Goal: Check status: Check status

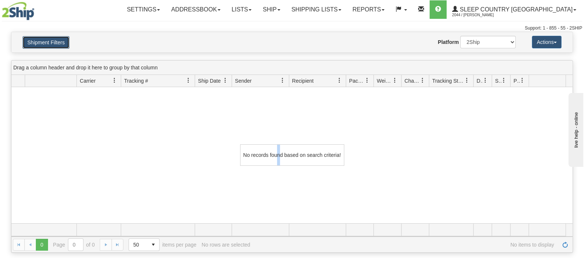
drag, startPoint x: 52, startPoint y: 43, endPoint x: 164, endPoint y: 93, distance: 122.7
click at [52, 43] on button "Shipment Filters" at bounding box center [46, 42] width 47 height 13
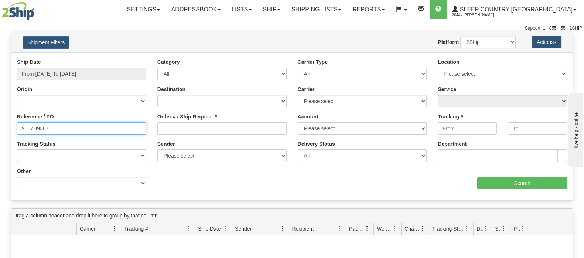
click at [0, 133] on html "Upgrade Account Cancel Toggle navigation Settings New Senders" at bounding box center [292, 129] width 584 height 258
click at [200, 122] on div "Order # / Ship Request #" at bounding box center [221, 124] width 129 height 22
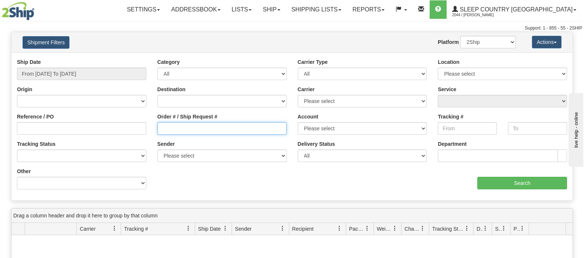
click at [204, 128] on input "Order # / Ship Request #" at bounding box center [221, 128] width 129 height 13
paste input "9002H929695"
type input "9002H929695"
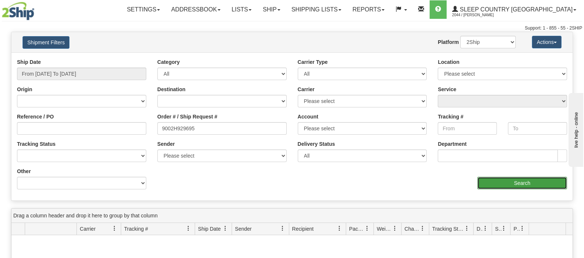
click at [500, 184] on input "Search" at bounding box center [522, 183] width 90 height 13
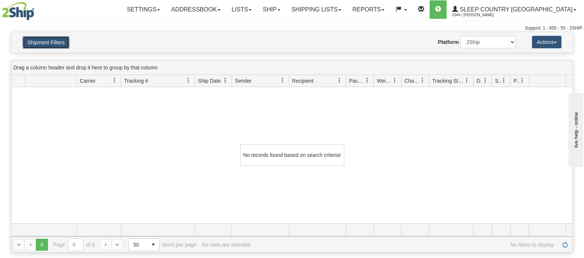
click at [55, 38] on button "Shipment Filters" at bounding box center [46, 42] width 47 height 13
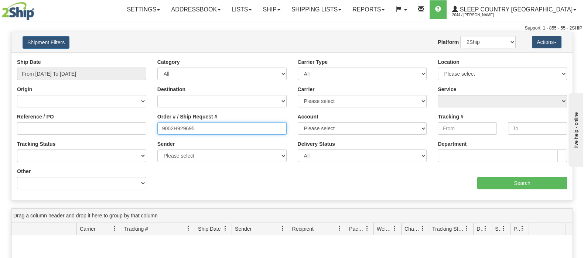
drag, startPoint x: 178, startPoint y: 128, endPoint x: 182, endPoint y: 145, distance: 17.1
click at [156, 125] on div "Order # / Ship Request # 9002H929695" at bounding box center [222, 126] width 140 height 27
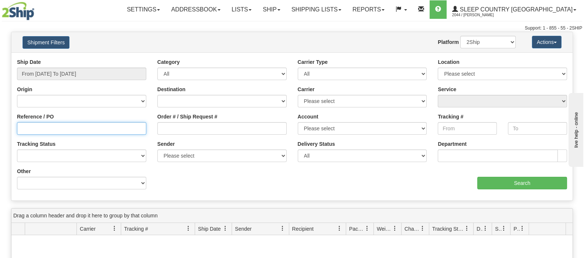
click at [118, 130] on input "Reference / PO" at bounding box center [81, 128] width 129 height 13
paste input "9002H929695"
type input "9002H929695"
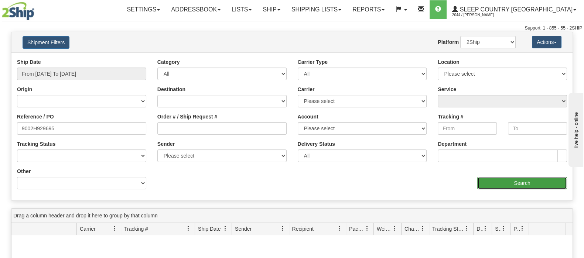
click at [497, 181] on input "Search" at bounding box center [522, 183] width 90 height 13
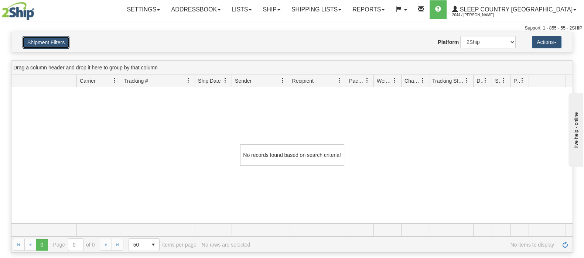
drag, startPoint x: 42, startPoint y: 41, endPoint x: 163, endPoint y: 125, distance: 146.1
click at [42, 41] on button "Shipment Filters" at bounding box center [46, 42] width 47 height 13
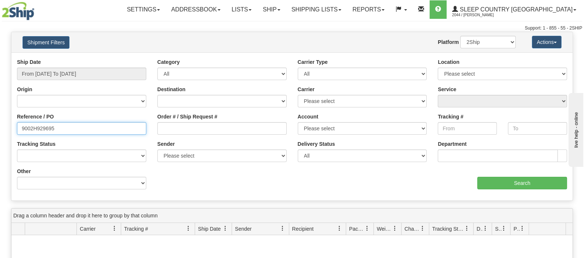
click at [0, 109] on html "Upgrade Account Cancel Toggle navigation Settings New Senders" at bounding box center [292, 129] width 584 height 258
type input "3009486"
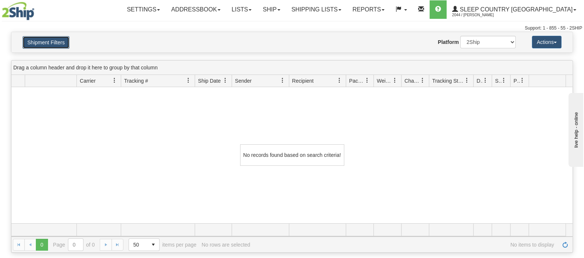
click at [54, 45] on button "Shipment Filters" at bounding box center [46, 42] width 47 height 13
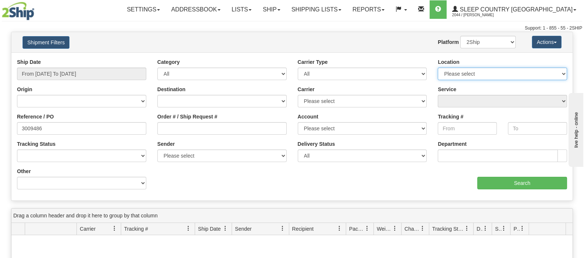
drag, startPoint x: 490, startPoint y: 73, endPoint x: 488, endPoint y: 78, distance: 5.6
click at [490, 73] on select "Please select [GEOGRAPHIC_DATA] 921 922 93 94 97 390 915 916 98 902 95 96 90 91…" at bounding box center [502, 74] width 129 height 13
drag, startPoint x: 493, startPoint y: 74, endPoint x: 493, endPoint y: 79, distance: 4.4
click at [493, 74] on select "Please select [GEOGRAPHIC_DATA] 921 922 93 94 97 390 915 916 98 902 95 96 90 91…" at bounding box center [502, 74] width 129 height 13
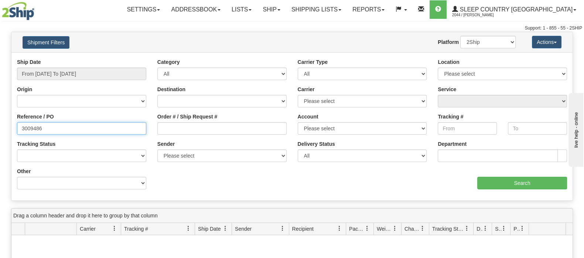
drag, startPoint x: 18, startPoint y: 134, endPoint x: -25, endPoint y: 137, distance: 43.4
click at [0, 137] on html "Upgrade Account Cancel Toggle navigation Settings New Senders" at bounding box center [292, 129] width 584 height 258
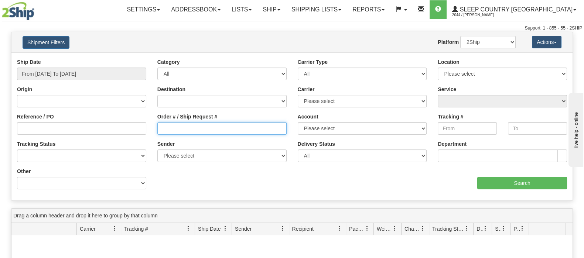
click at [205, 133] on input "Order # / Ship Request #" at bounding box center [221, 128] width 129 height 13
paste input "9002H929695"
type input "9002H929695"
click at [477, 37] on select "2Ship Imported" at bounding box center [487, 42] width 55 height 13
select select "1"
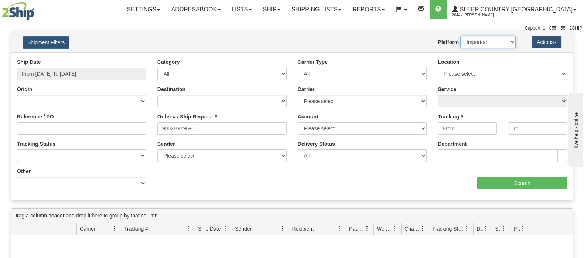
click at [460, 36] on select "2Ship Imported" at bounding box center [487, 42] width 55 height 13
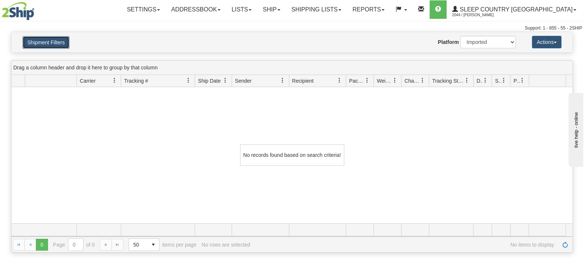
click at [54, 36] on button "Shipment Filters" at bounding box center [46, 42] width 47 height 13
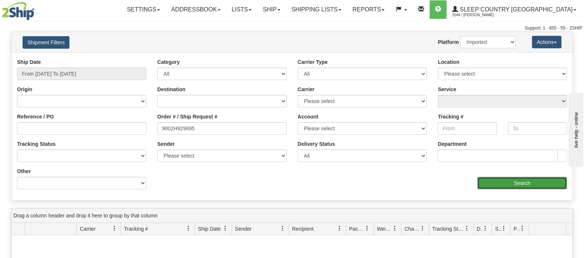
click at [516, 182] on input "Search" at bounding box center [522, 183] width 90 height 13
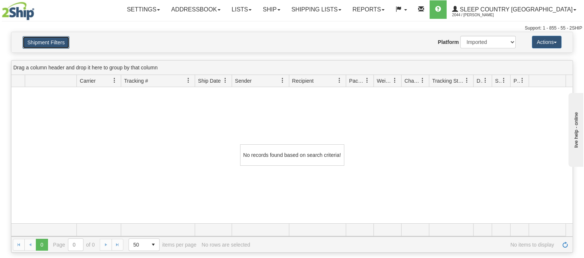
click at [49, 48] on button "Shipment Filters" at bounding box center [46, 42] width 47 height 13
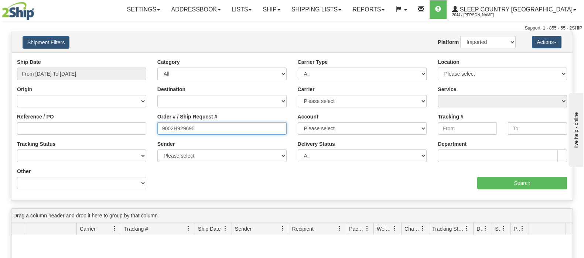
drag, startPoint x: 204, startPoint y: 133, endPoint x: 130, endPoint y: 133, distance: 74.3
click at [130, 58] on div "Reference / PO Order # / Ship Request # 9002H929695 Account Please select [GEOG…" at bounding box center [291, 58] width 561 height 0
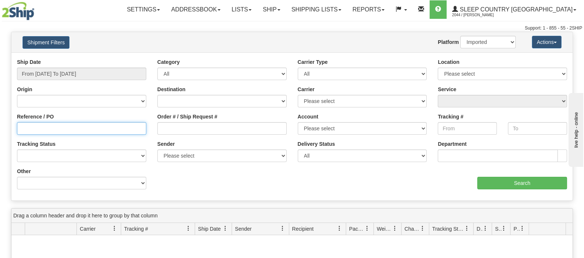
click at [129, 130] on input "Reference / PO" at bounding box center [81, 128] width 129 height 13
paste input "9002H929695"
click at [20, 128] on input "9002H929695" at bounding box center [81, 128] width 129 height 13
type input "9002H929695"
click at [512, 189] on div "Ship Date From [DATE] To [DATE] Category All Inbound Outbound Carrier Type All …" at bounding box center [291, 126] width 561 height 137
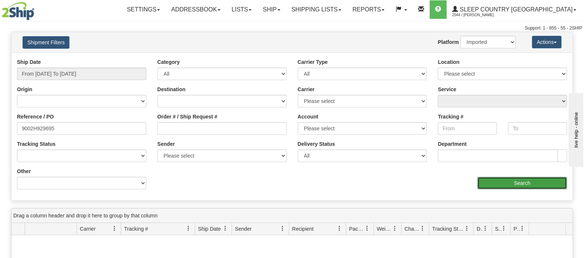
click at [509, 180] on input "Search" at bounding box center [522, 183] width 90 height 13
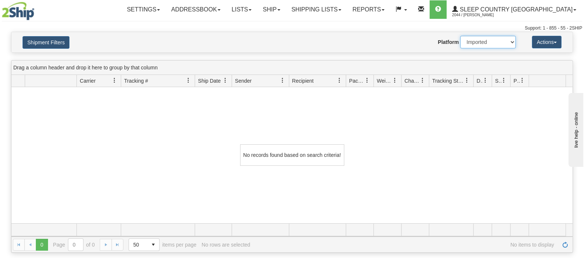
drag, startPoint x: 473, startPoint y: 40, endPoint x: 473, endPoint y: 47, distance: 7.8
click at [473, 40] on select "2Ship Imported" at bounding box center [487, 42] width 55 height 13
select select "0"
click at [460, 36] on select "2Ship Imported" at bounding box center [487, 42] width 55 height 13
click at [46, 34] on div "Shipment Filters Website Agent Nothing selected Client User Platform 2Ship Impo…" at bounding box center [291, 42] width 561 height 20
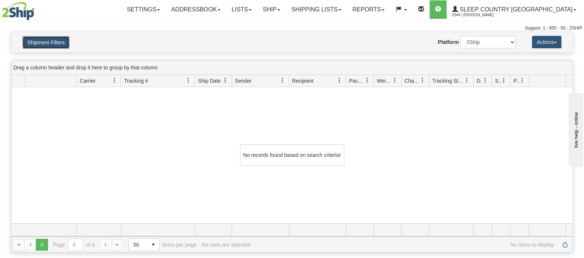
click at [51, 39] on button "Shipment Filters" at bounding box center [46, 42] width 47 height 13
